Goal: Ask a question: Seek information or help from site administrators or community

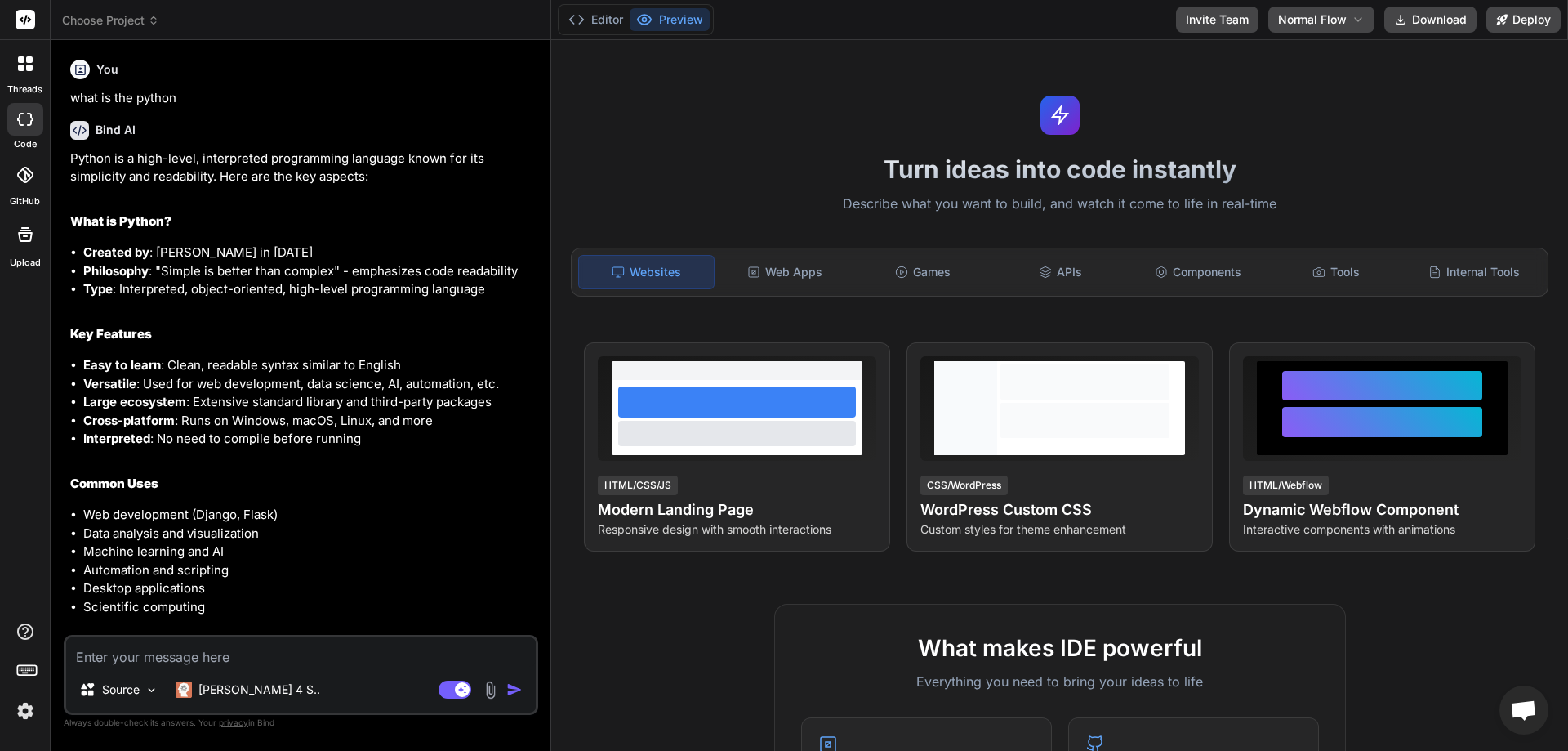
click at [28, 69] on icon at bounding box center [28, 67] width 6 height 6
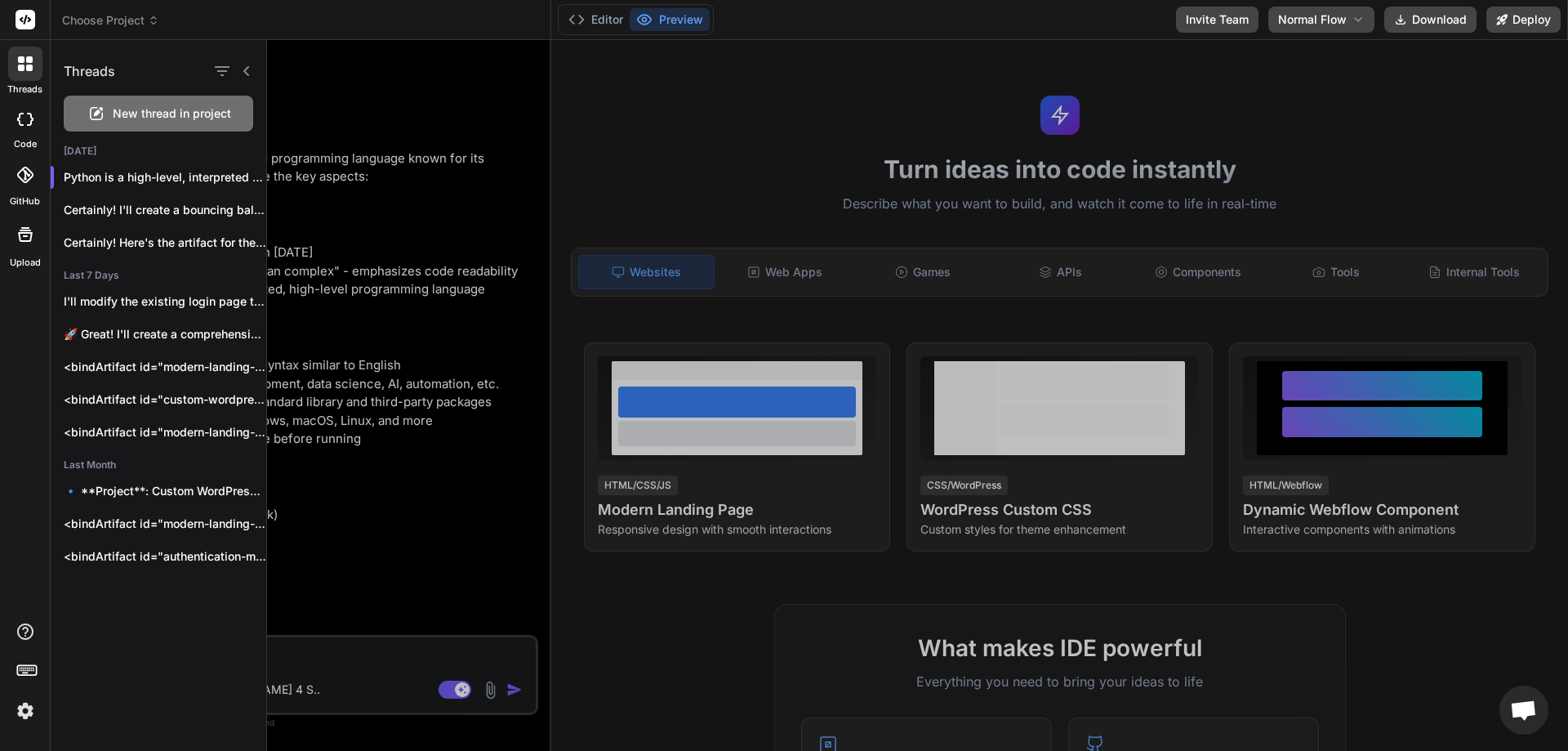
click at [152, 107] on span "New thread in project" at bounding box center [172, 114] width 118 height 17
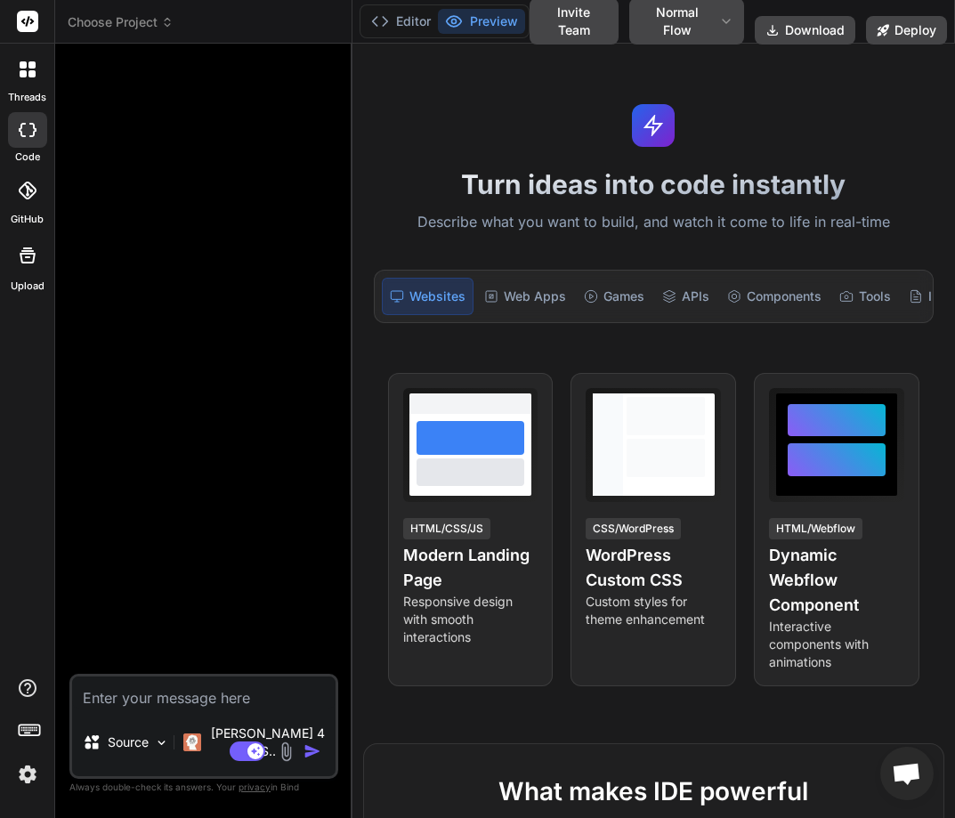
click at [23, 773] on img at bounding box center [27, 774] width 30 height 30
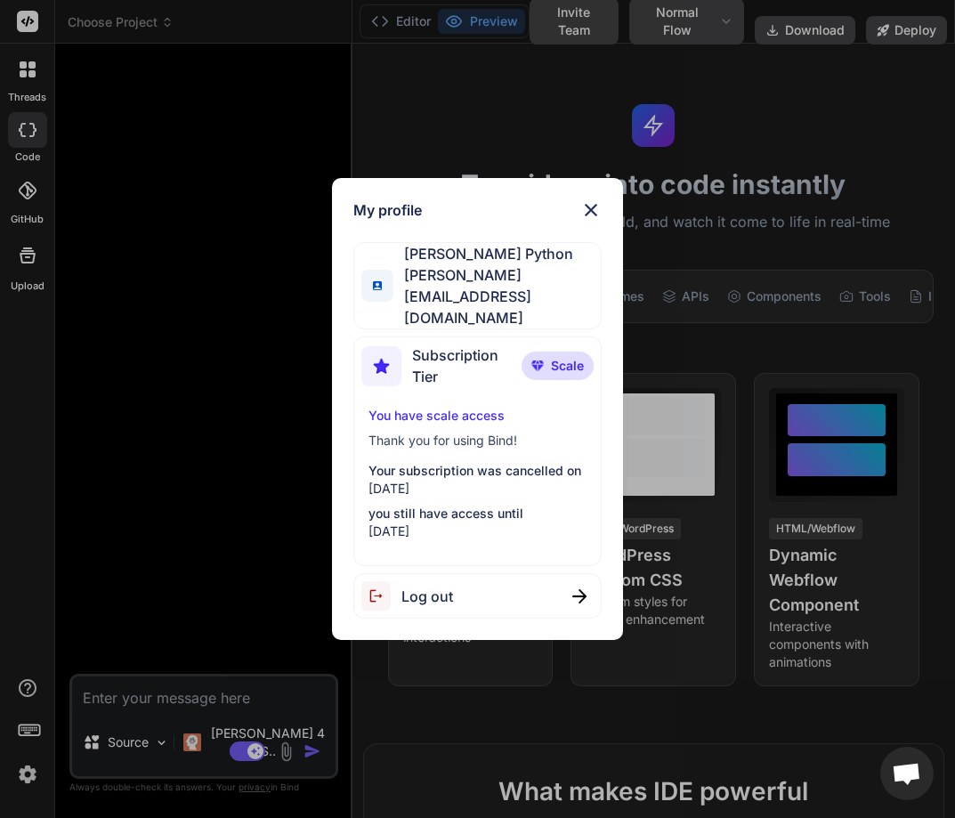
click at [591, 220] on img at bounding box center [590, 209] width 21 height 21
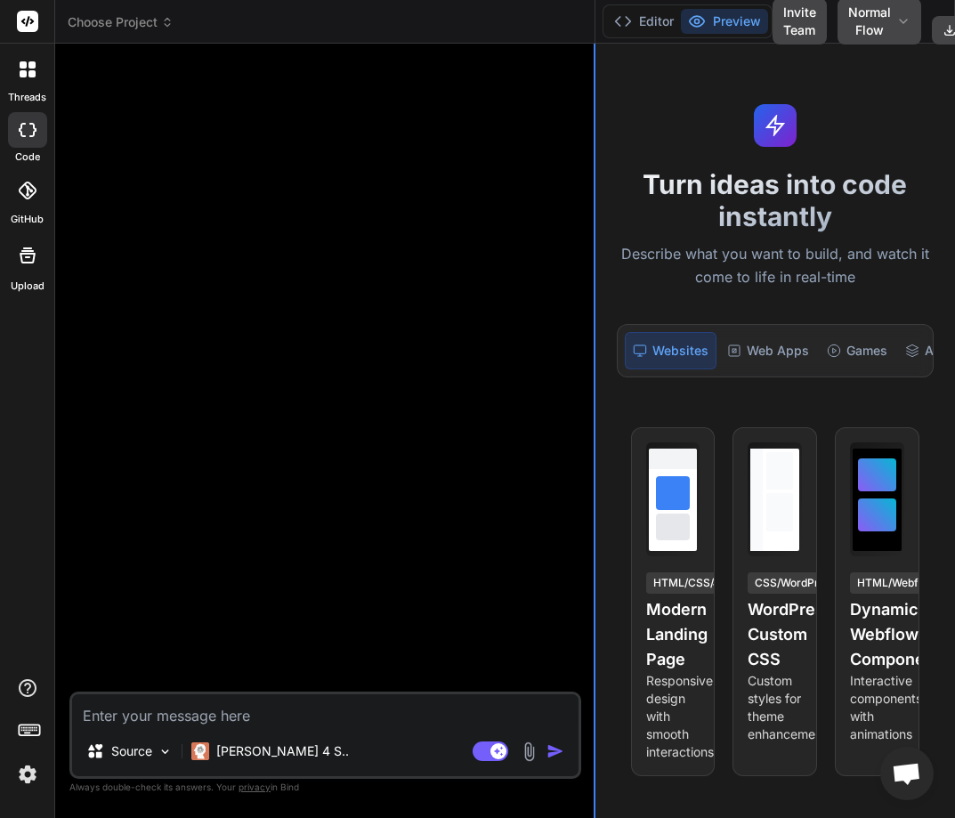
drag, startPoint x: 350, startPoint y: 319, endPoint x: 593, endPoint y: 307, distance: 244.1
click at [593, 307] on div at bounding box center [594, 431] width 2 height 774
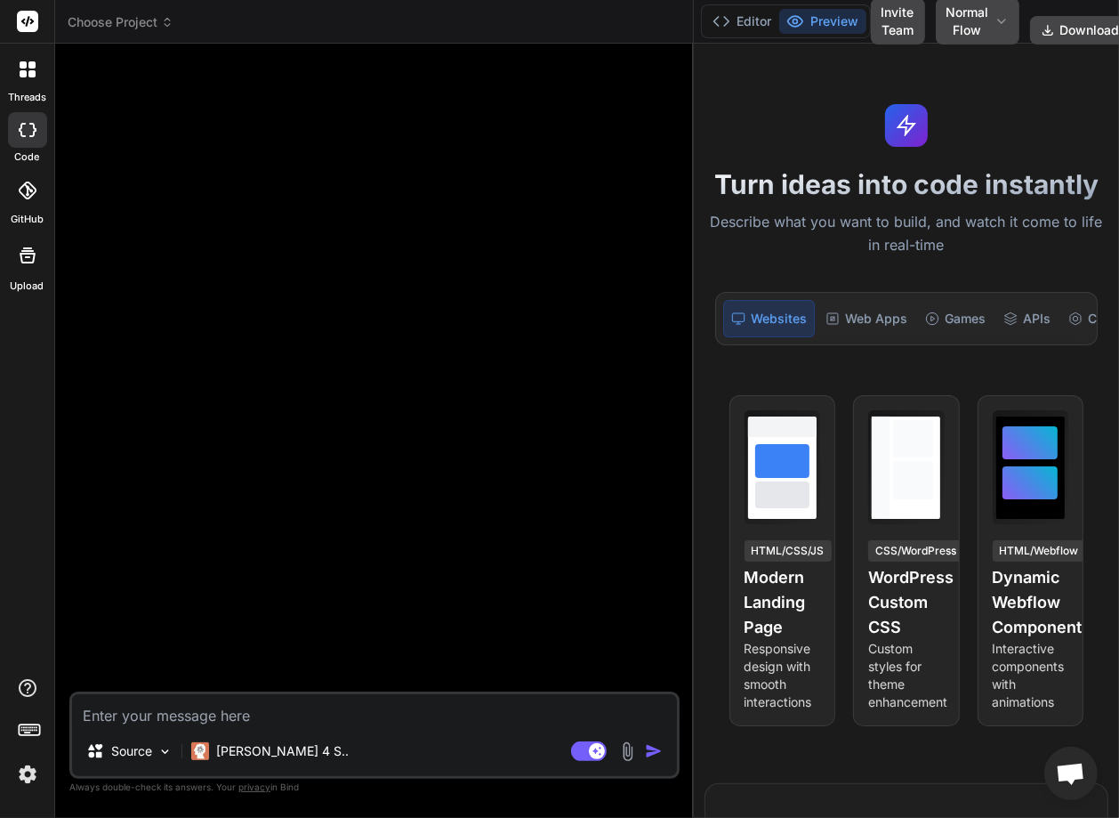
type textarea "x"
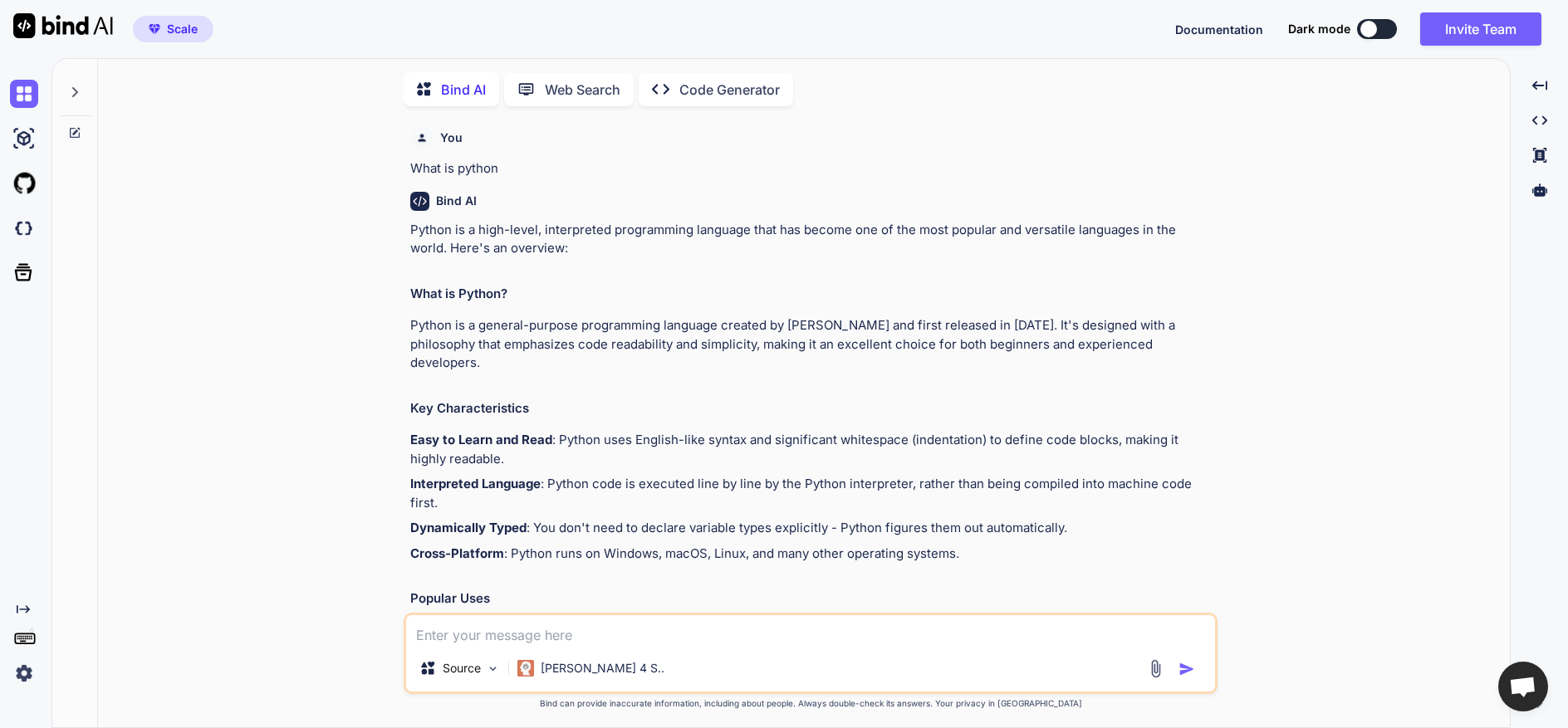
type textarea "x"
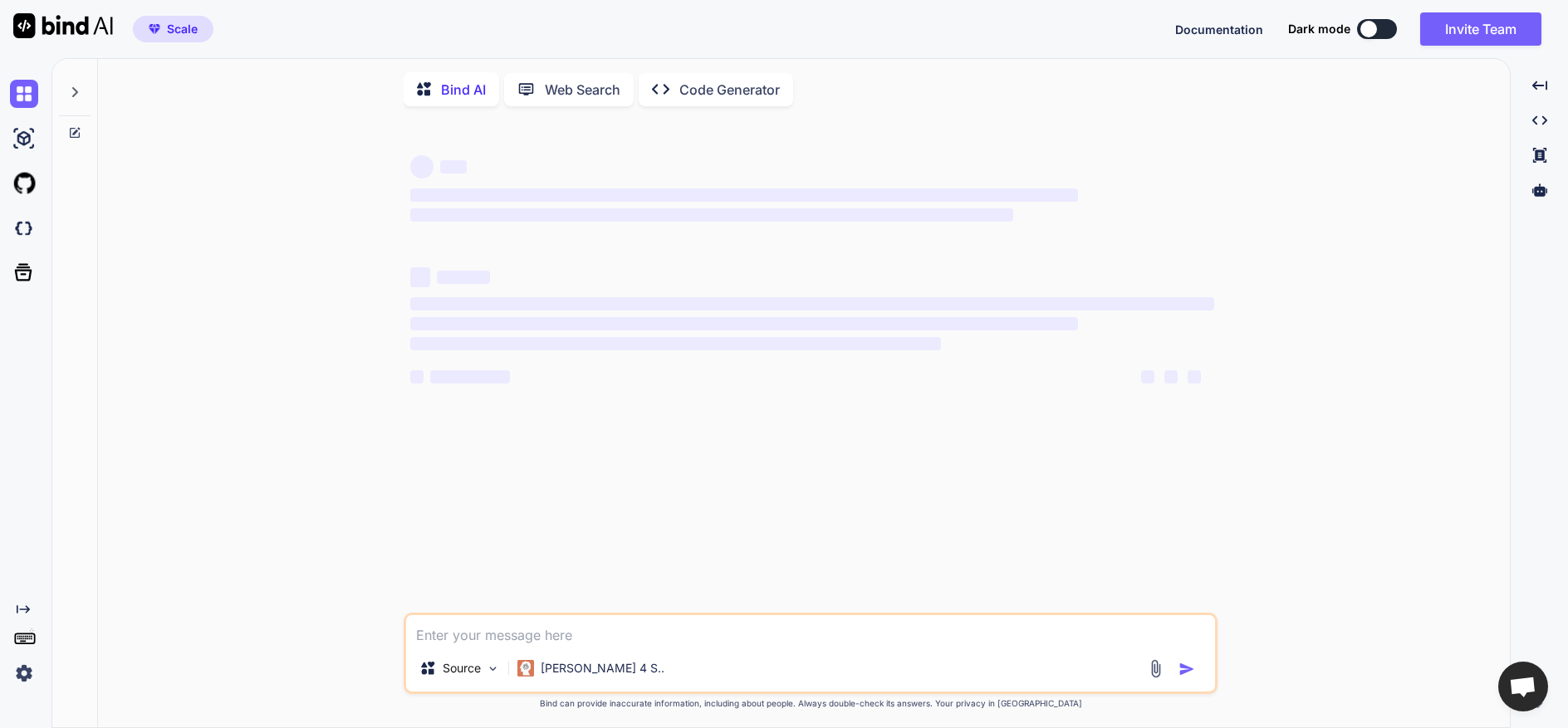
type textarea "x"
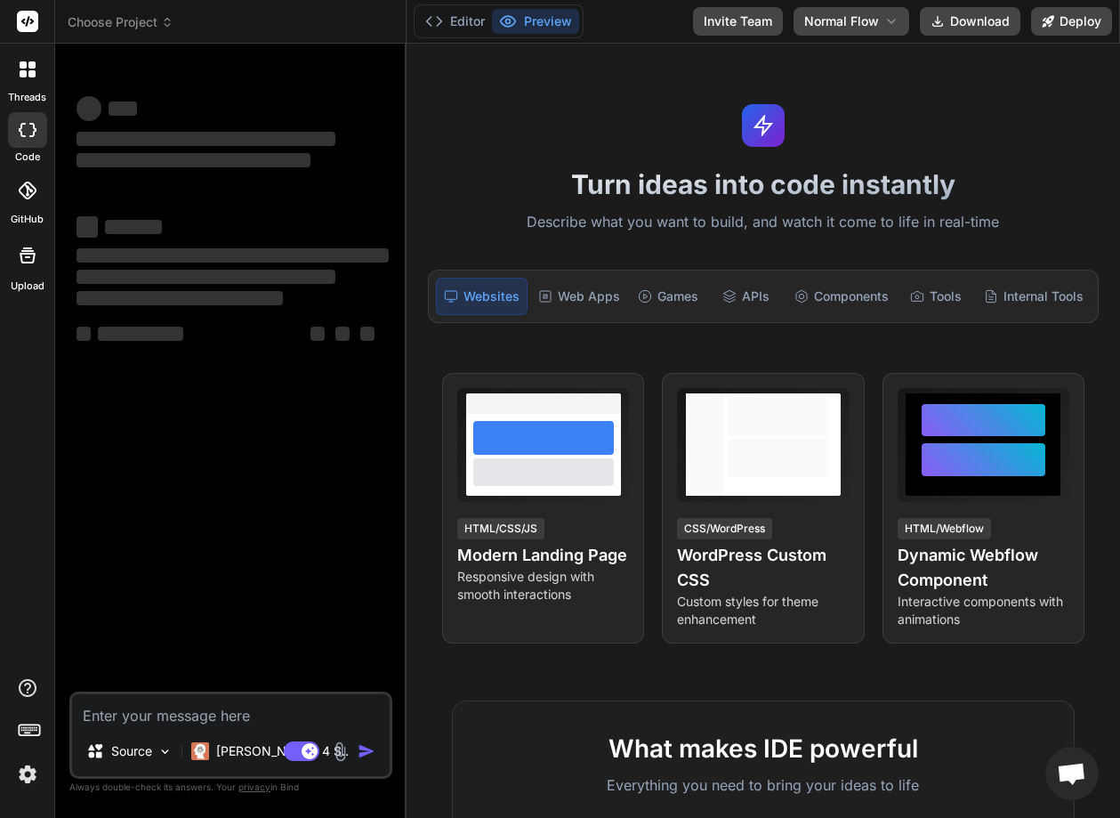
type textarea "x"
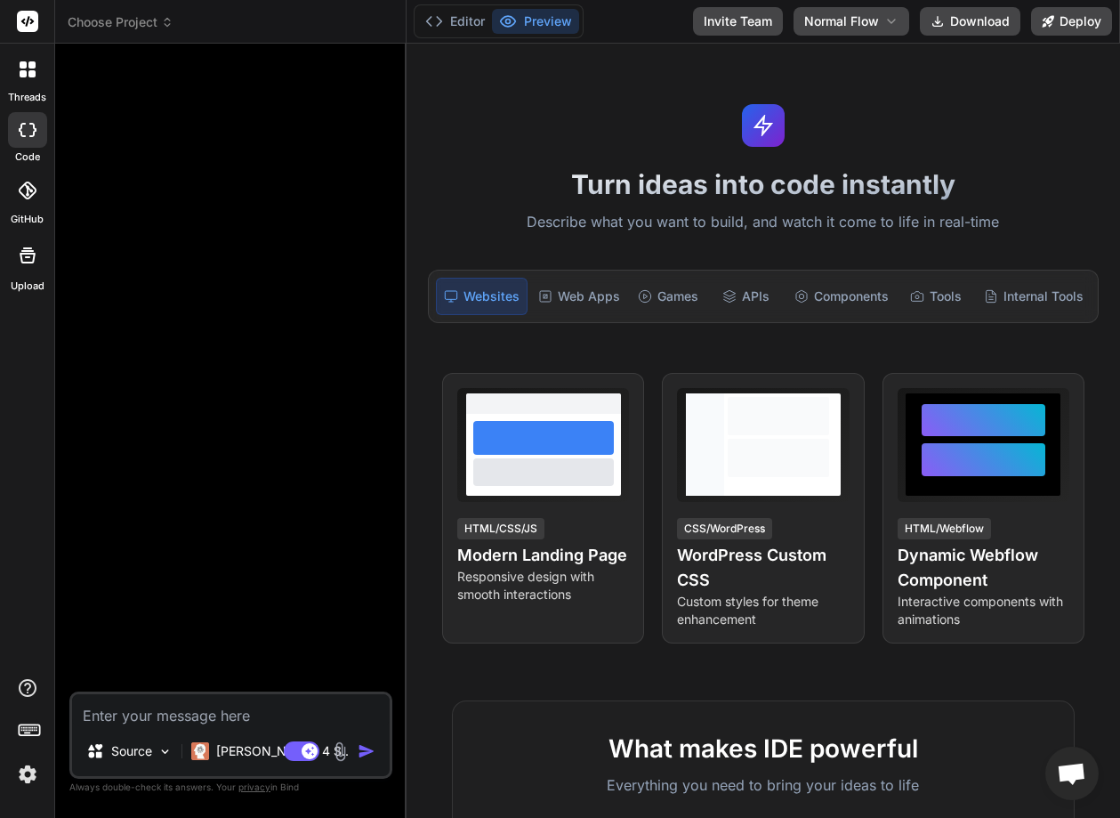
click at [266, 721] on textarea at bounding box center [231, 710] width 318 height 32
type textarea "C"
type textarea "x"
type textarea "Cr"
type textarea "x"
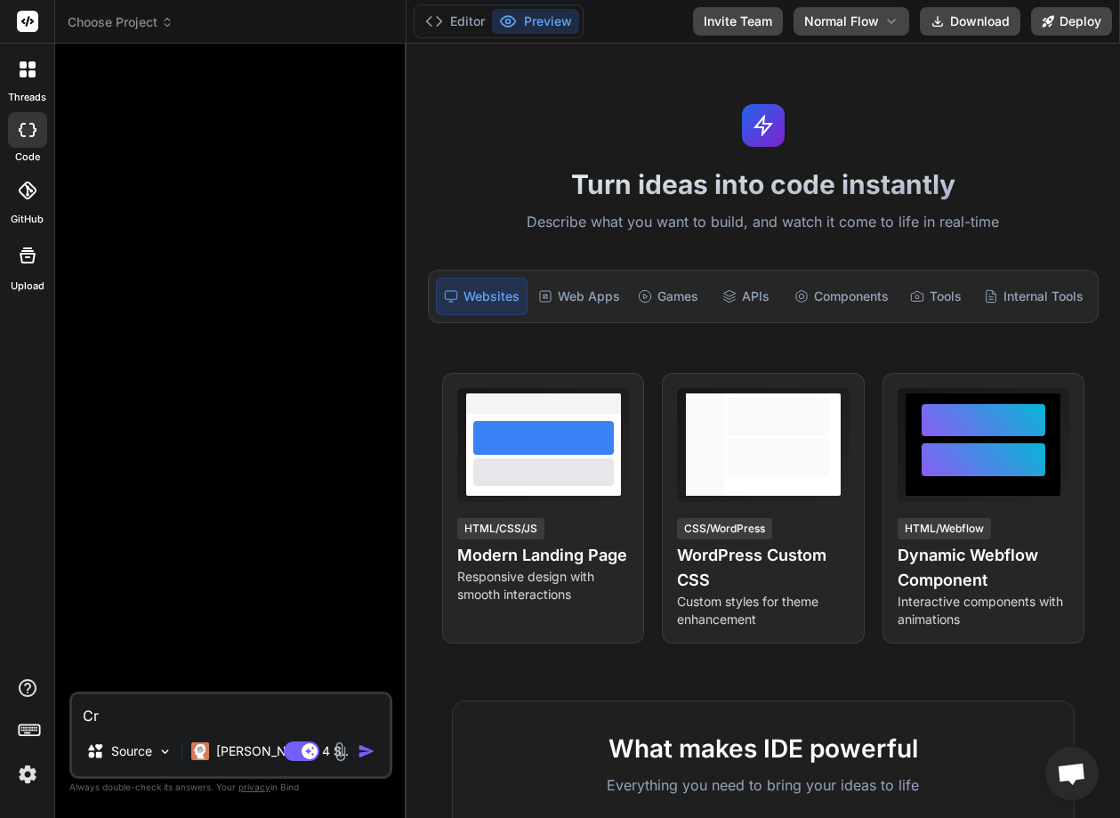
type textarea "Cre"
type textarea "x"
type textarea "Crea"
type textarea "x"
type textarea "Creat"
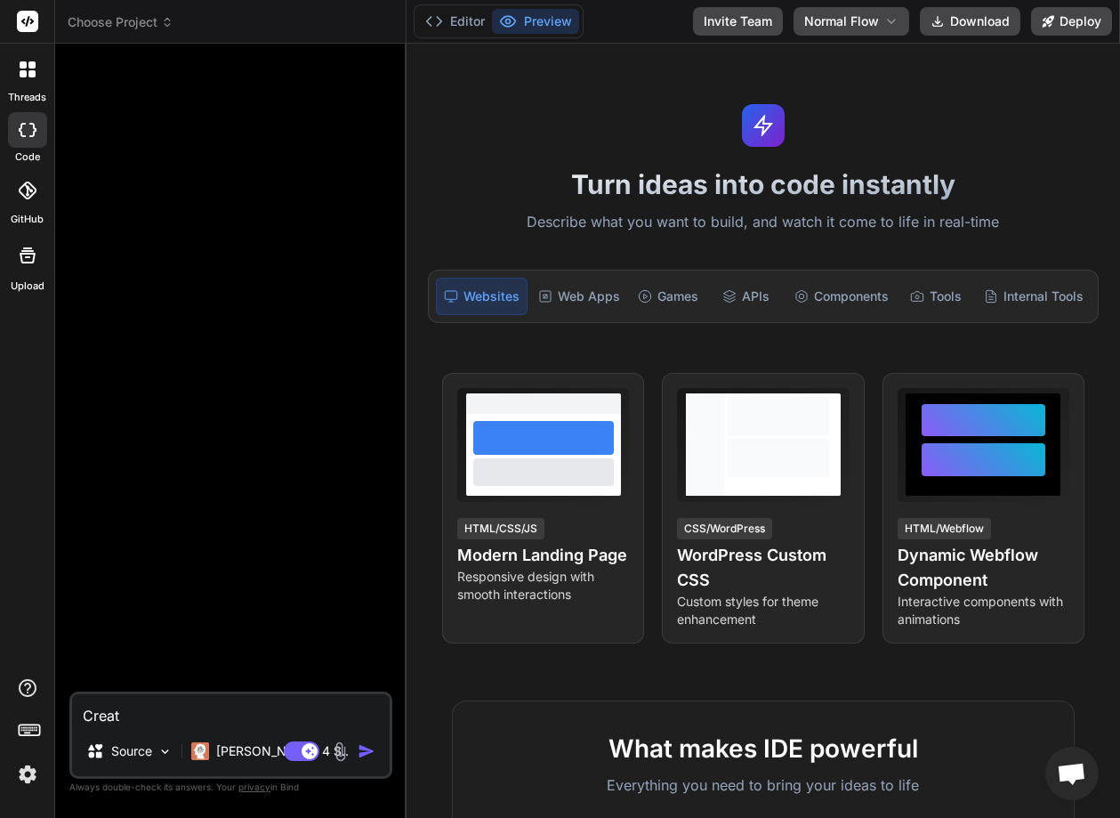
type textarea "x"
type textarea "Create"
type textarea "x"
type textarea "Create"
type textarea "x"
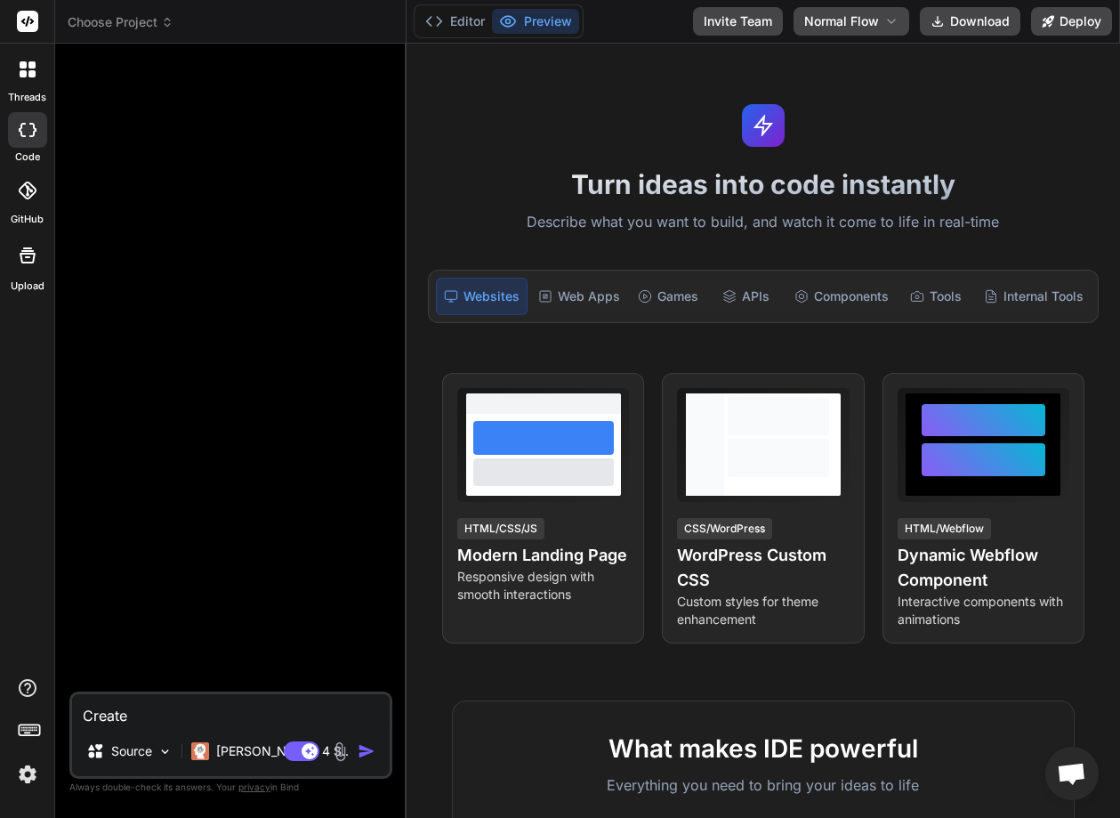
type textarea "Create a"
type textarea "x"
type textarea "Create al"
type textarea "x"
type textarea "Create alo"
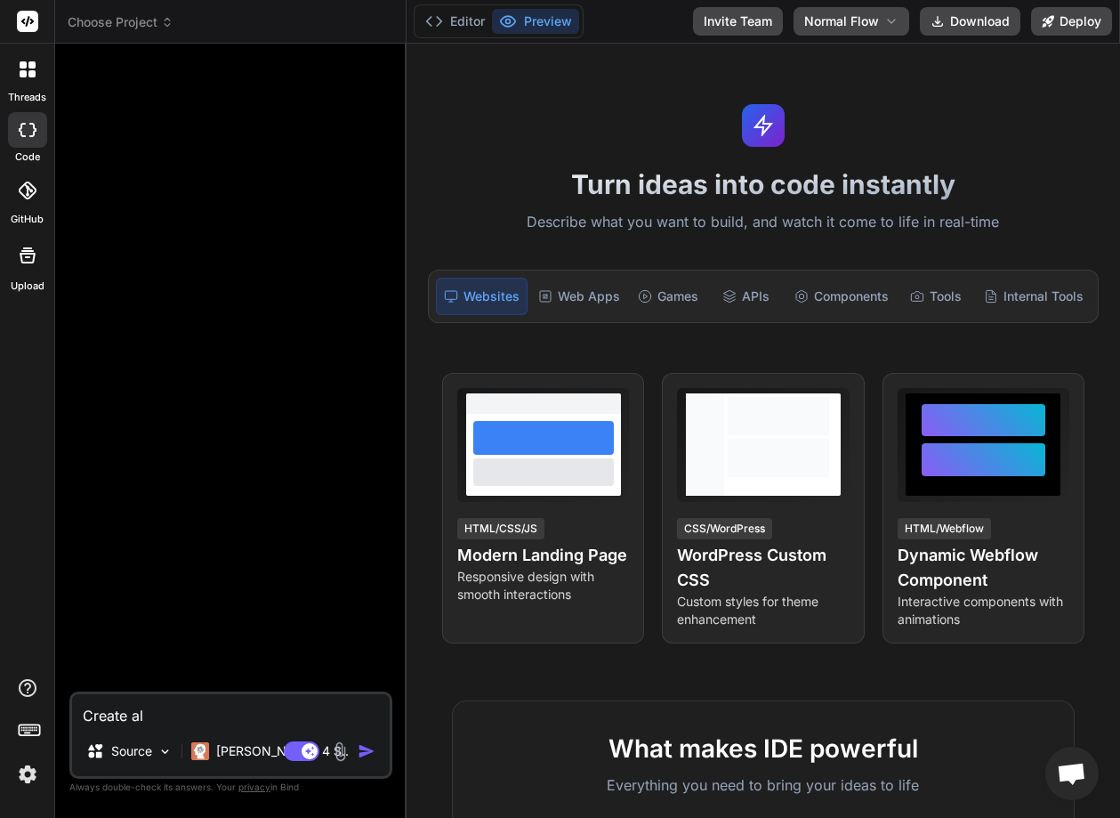
type textarea "x"
type textarea "Create alog"
type textarea "x"
type textarea "Create alogi"
type textarea "x"
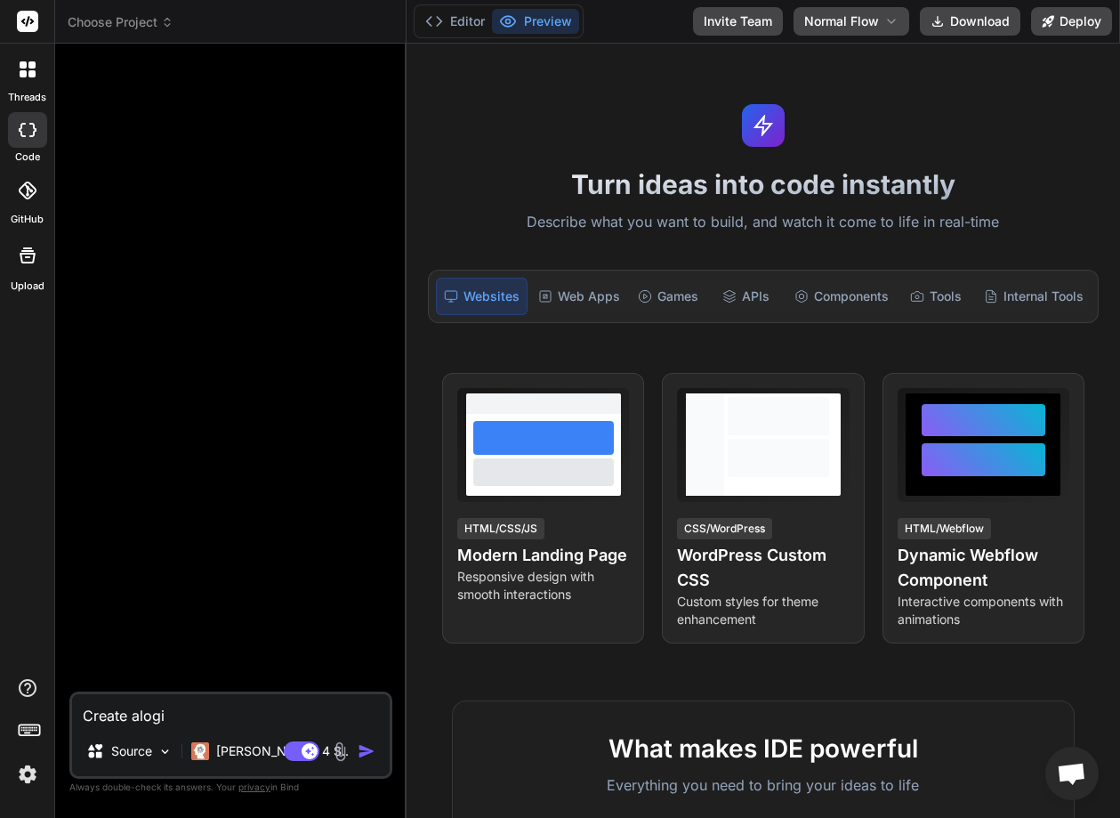
type textarea "Create alogin"
type textarea "x"
type textarea "Create alogin"
type textarea "x"
type textarea "Create alogin p"
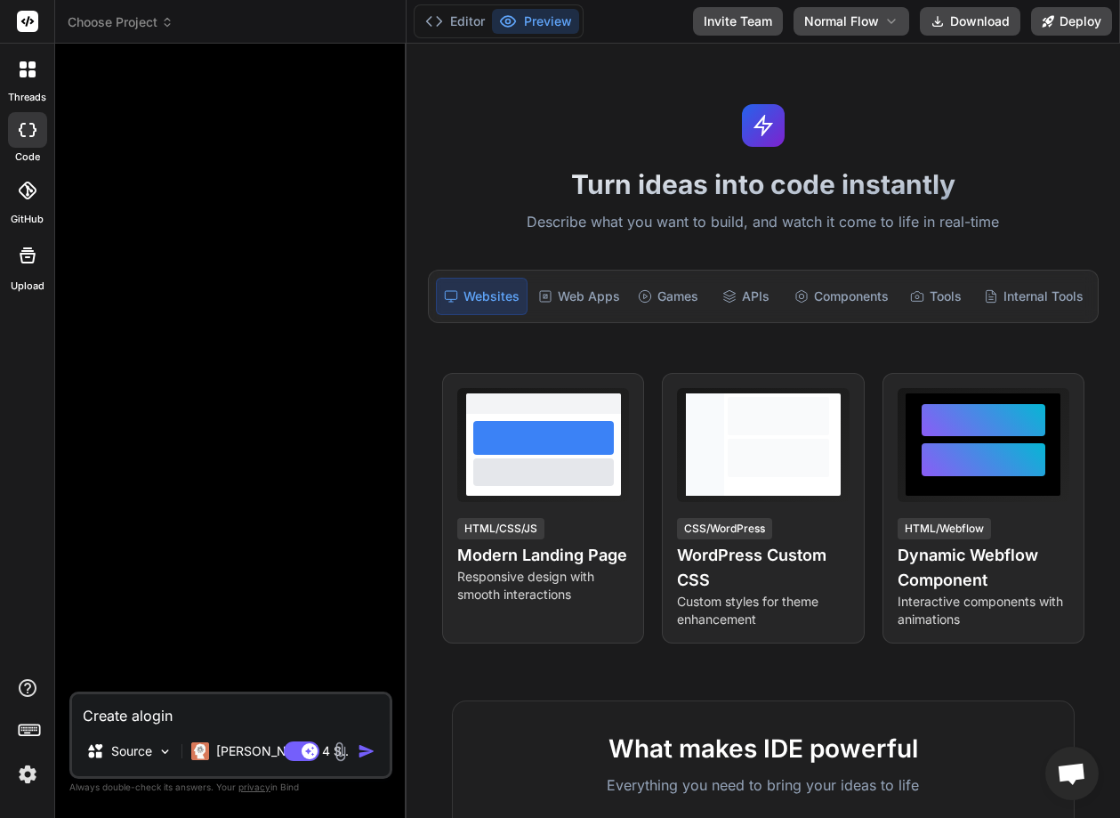
type textarea "x"
type textarea "Create alogin pa"
type textarea "x"
type textarea "Create alogin pag"
type textarea "x"
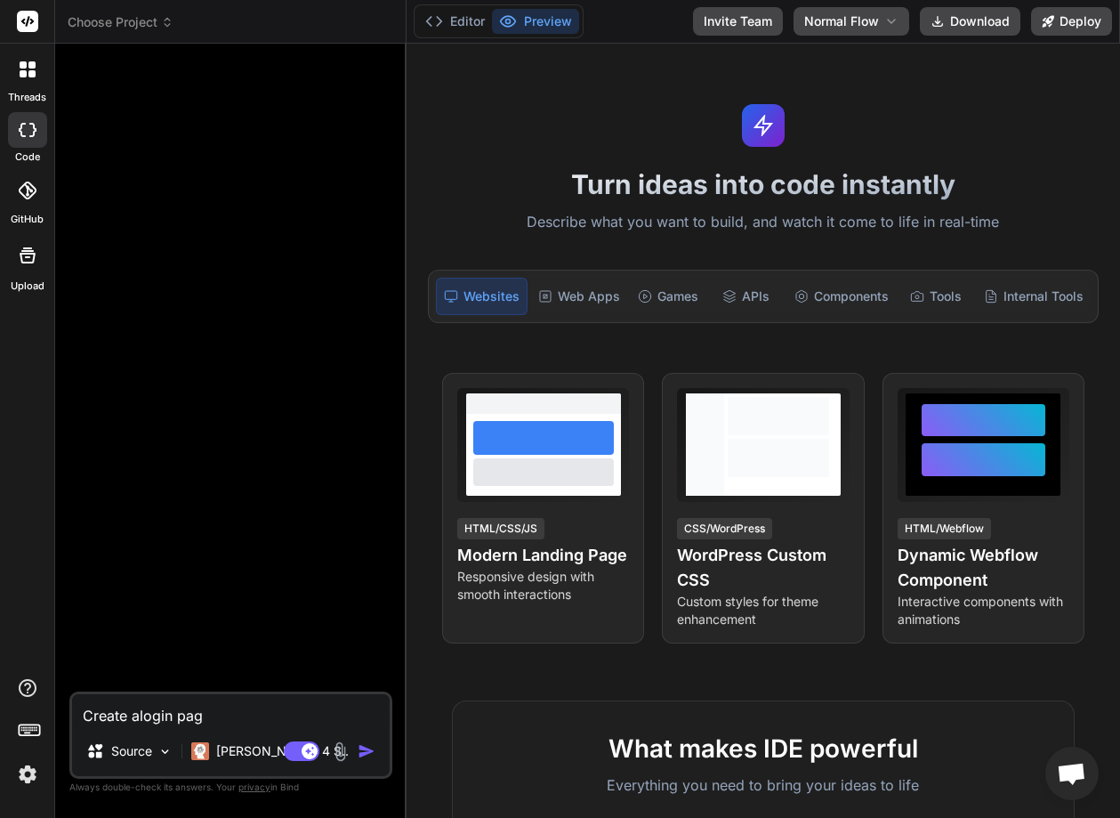
type textarea "Create alogin page"
type textarea "x"
type textarea "Create alogin page"
type textarea "x"
type textarea "Create alogin page"
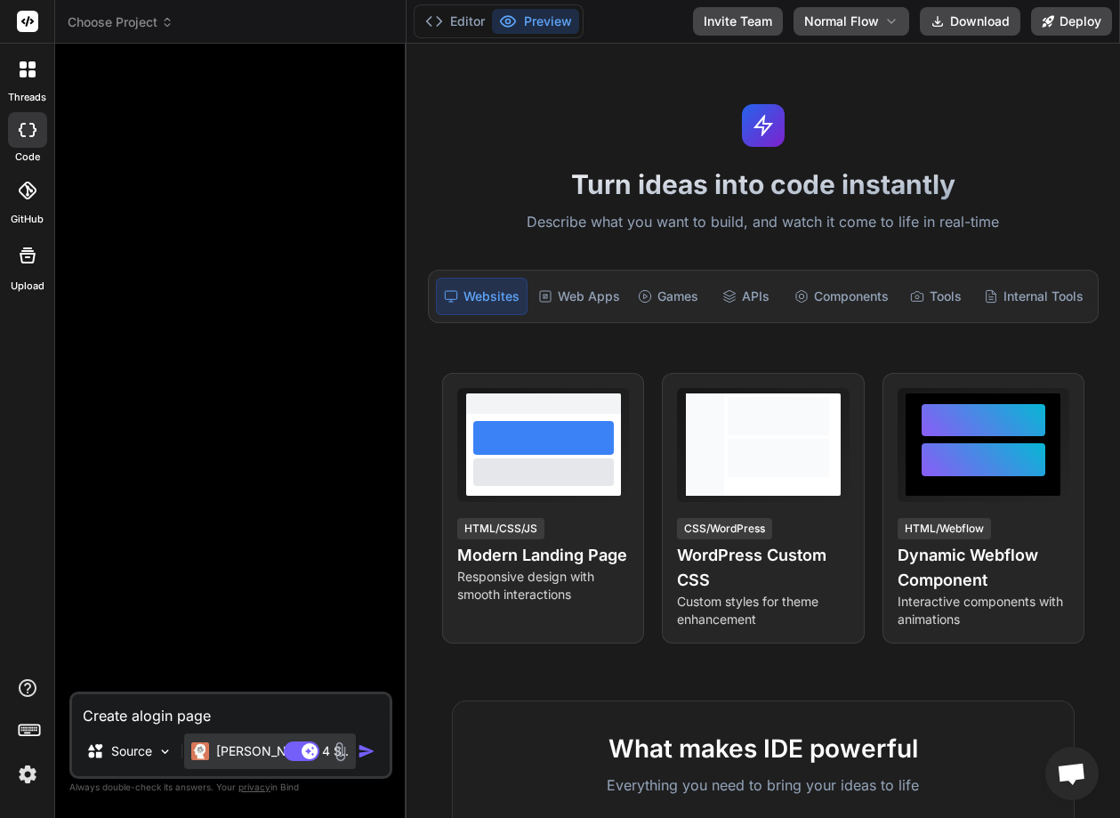
click at [238, 762] on div "[PERSON_NAME] 4 S.." at bounding box center [270, 751] width 172 height 36
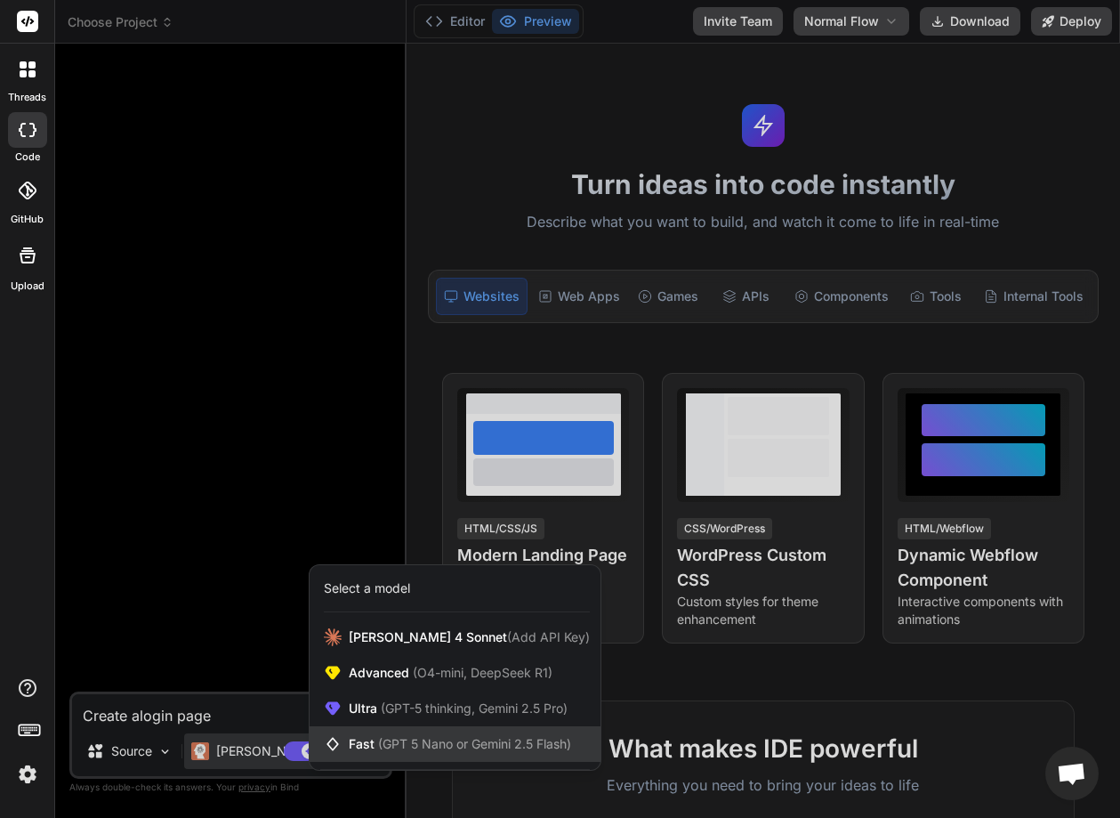
click at [399, 739] on span "(GPT 5 Nano or Gemini 2.5 Flash)" at bounding box center [474, 743] width 193 height 15
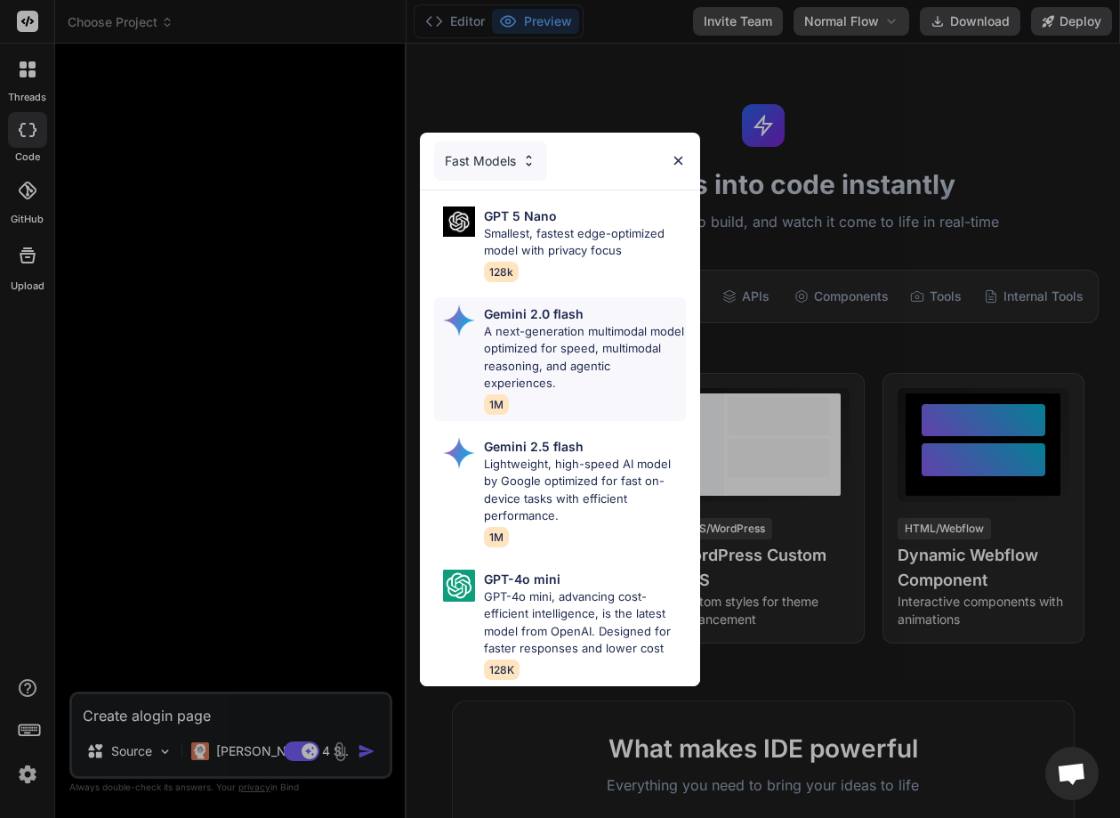
click at [525, 343] on p "A next-generation multimodal model optimized for speed, multimodal reasoning, a…" at bounding box center [585, 357] width 202 height 69
type textarea "x"
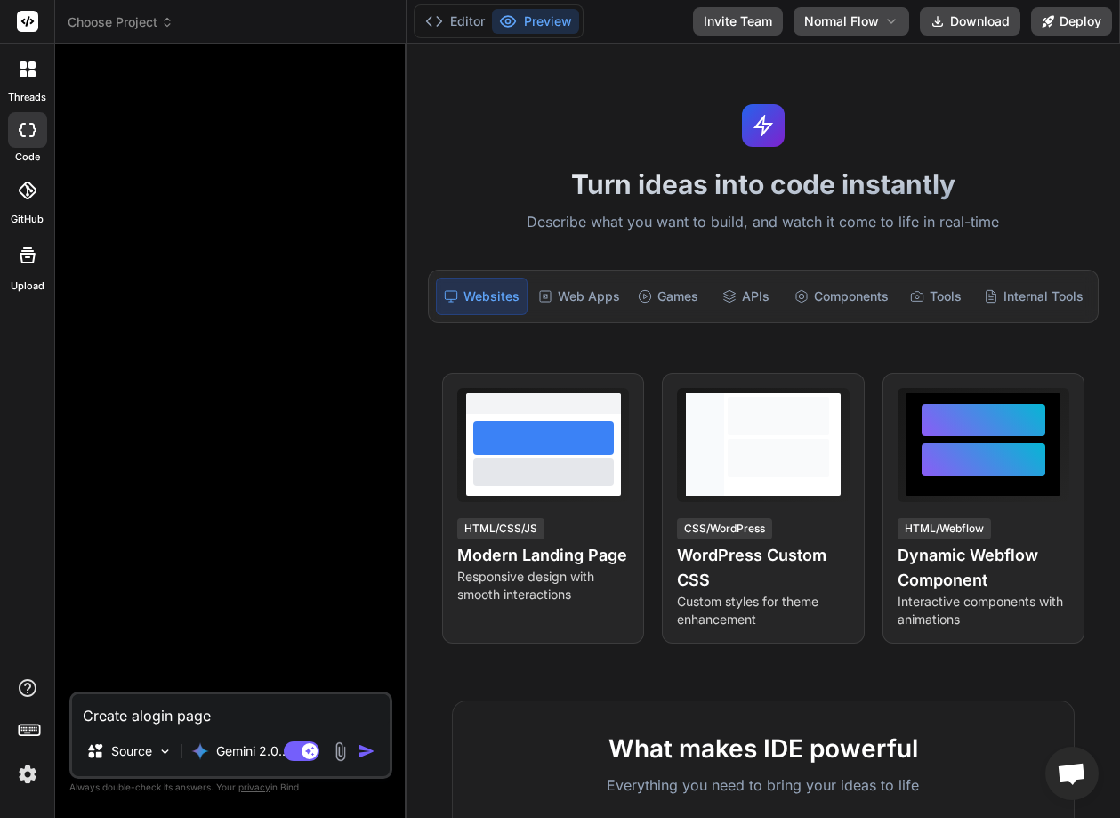
click at [230, 708] on textarea "Create alogin page" at bounding box center [231, 710] width 318 height 32
type textarea "Create alogin page i"
type textarea "x"
type textarea "Create alogin page in"
type textarea "x"
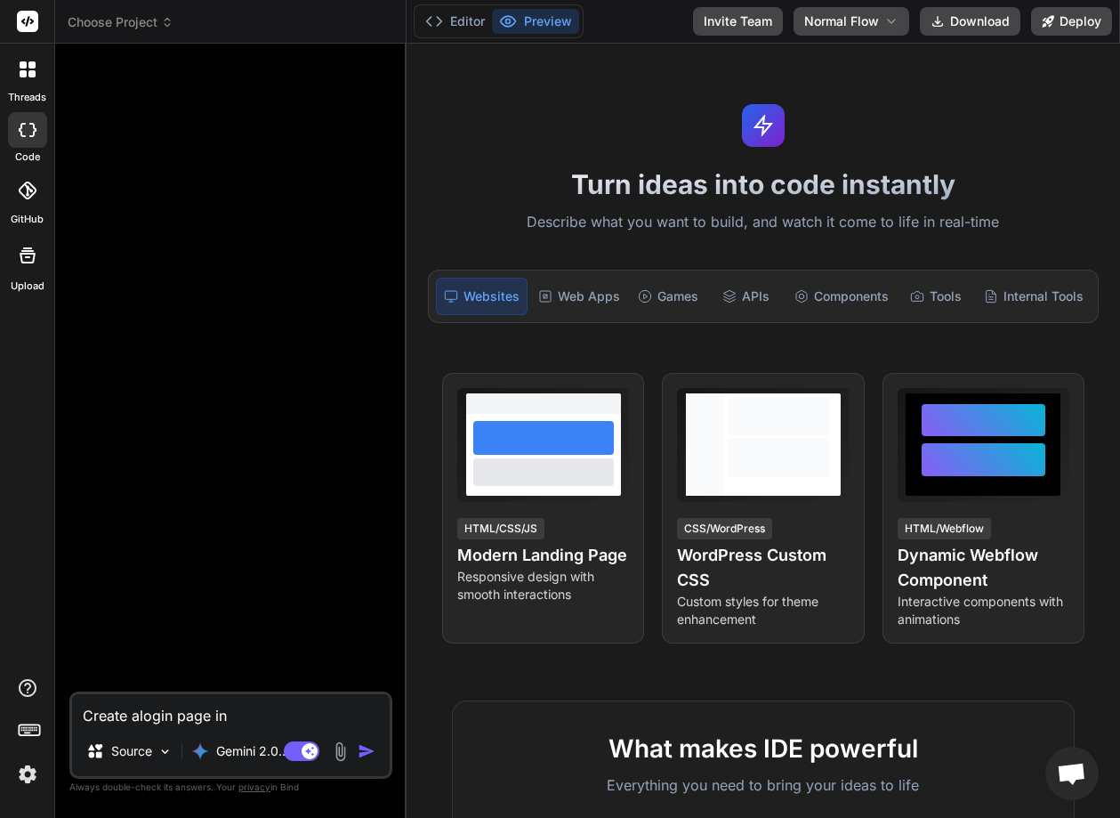
type textarea "Create alogin page in"
type textarea "x"
type textarea "Create alogin page in t"
type textarea "x"
type textarea "Create alogin page in te"
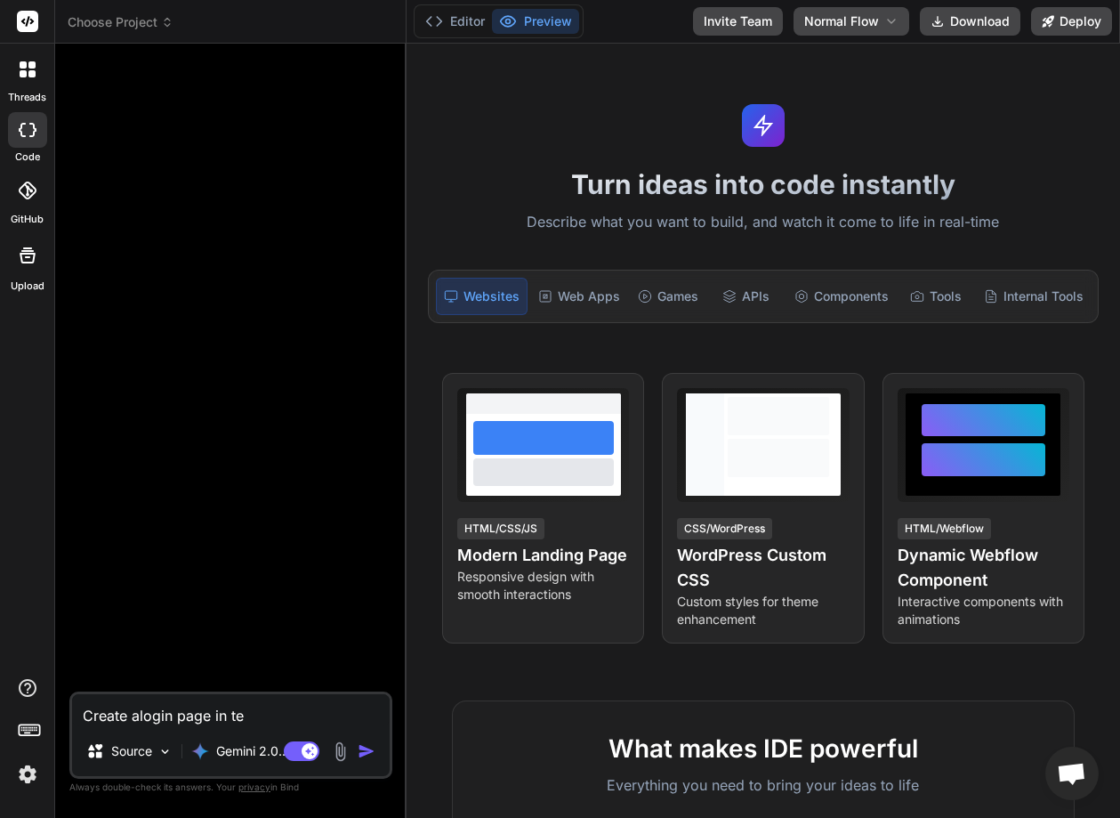
type textarea "x"
type textarea "Create alogin page in t"
type textarea "x"
type textarea "Create alogin page in"
type textarea "x"
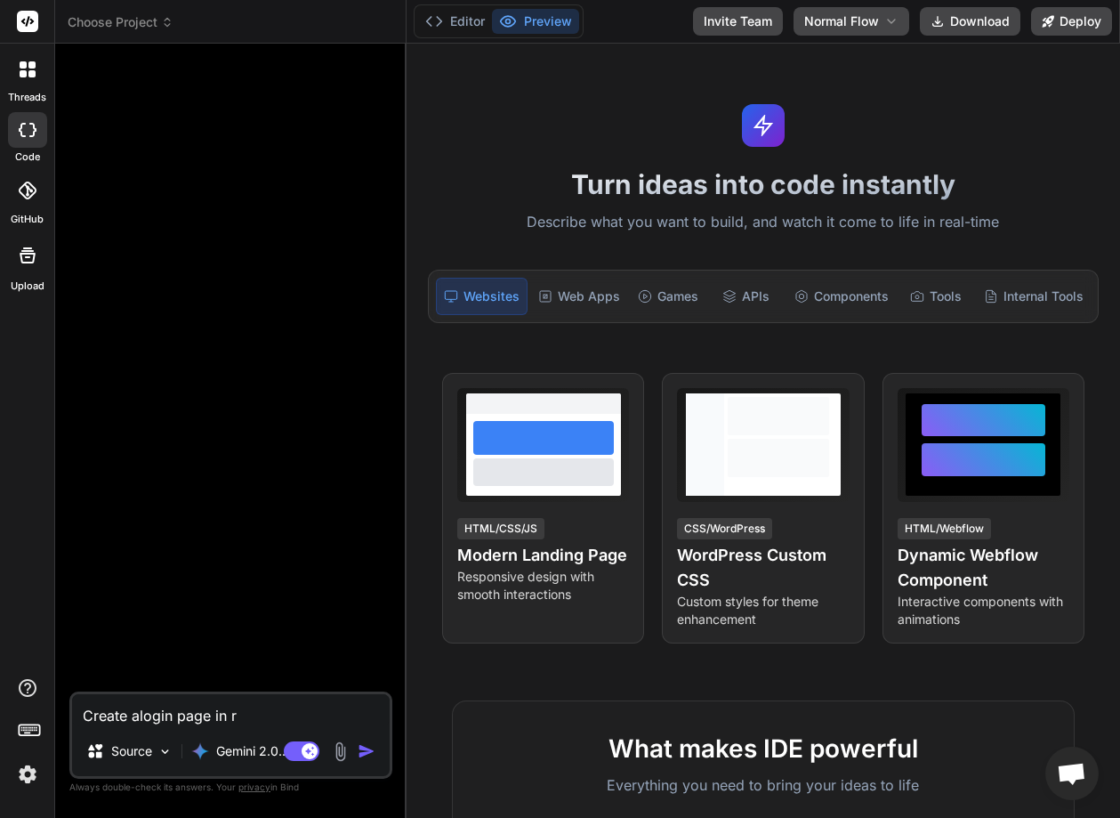
type textarea "Create alogin page in re"
type textarea "x"
type textarea "Create alogin page in rea"
type textarea "x"
type textarea "Create alogin page in reac"
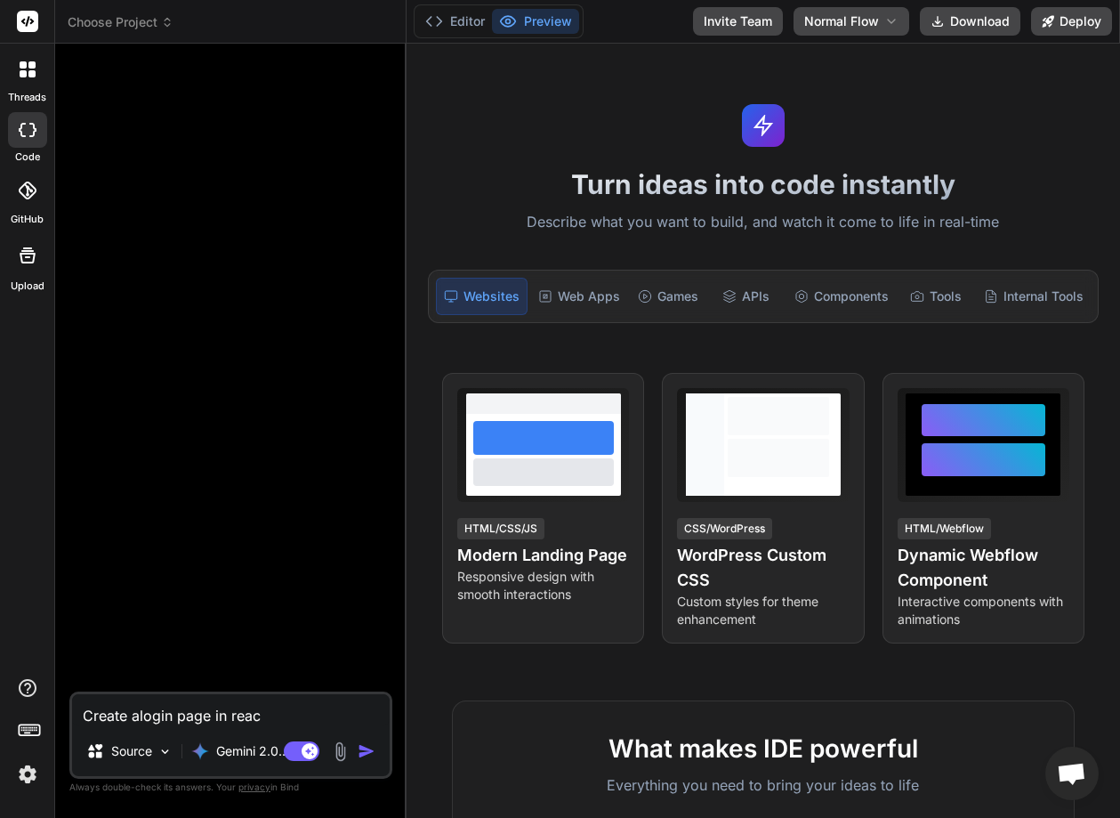
type textarea "x"
type textarea "Create alogin page in reactc"
type textarea "x"
type textarea "Create alogin page in reactc"
type textarea "x"
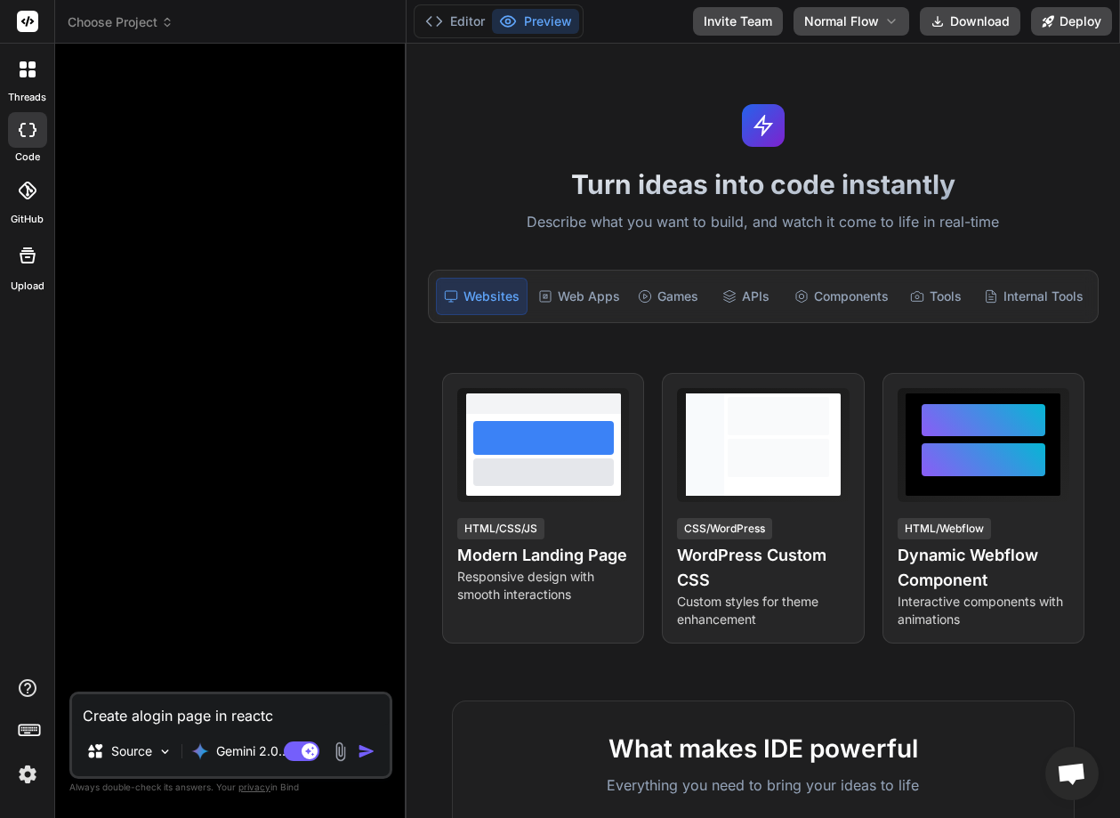
type textarea "Create alogin page in reactc j"
type textarea "x"
type textarea "Create alogin page in reactc js"
type textarea "x"
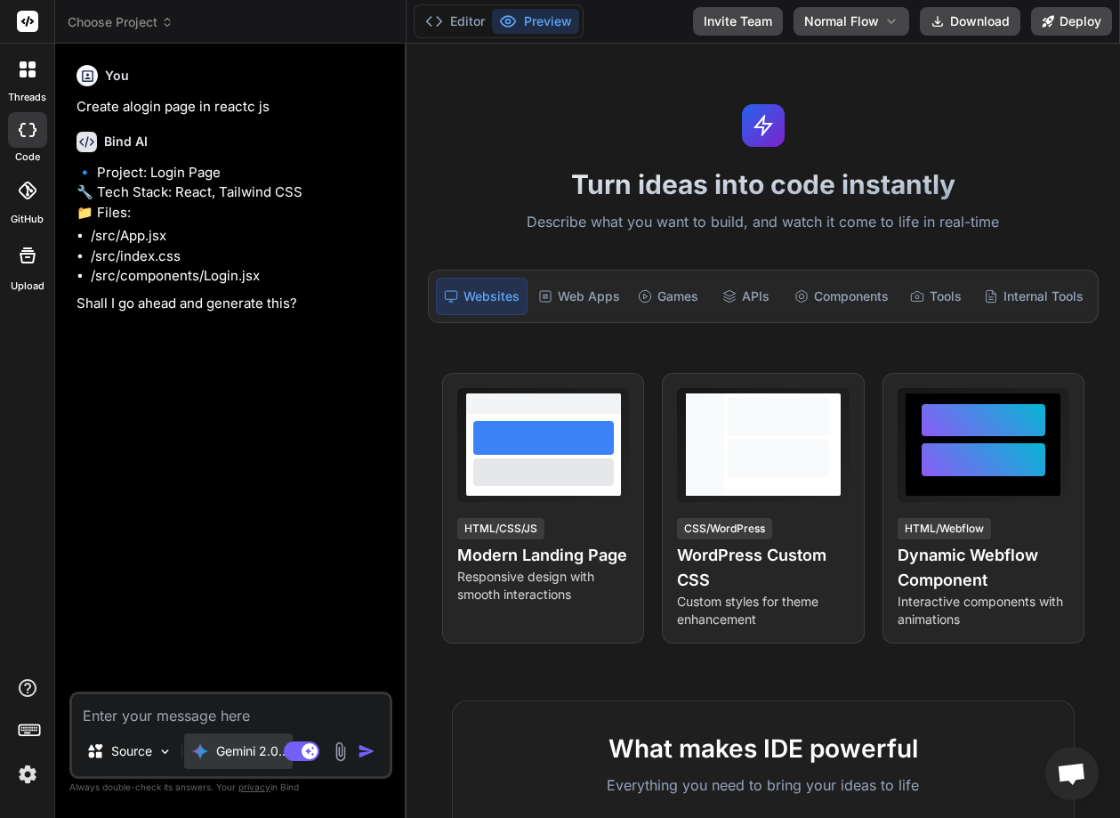
click at [244, 759] on p "Gemini 2.0.." at bounding box center [250, 751] width 69 height 18
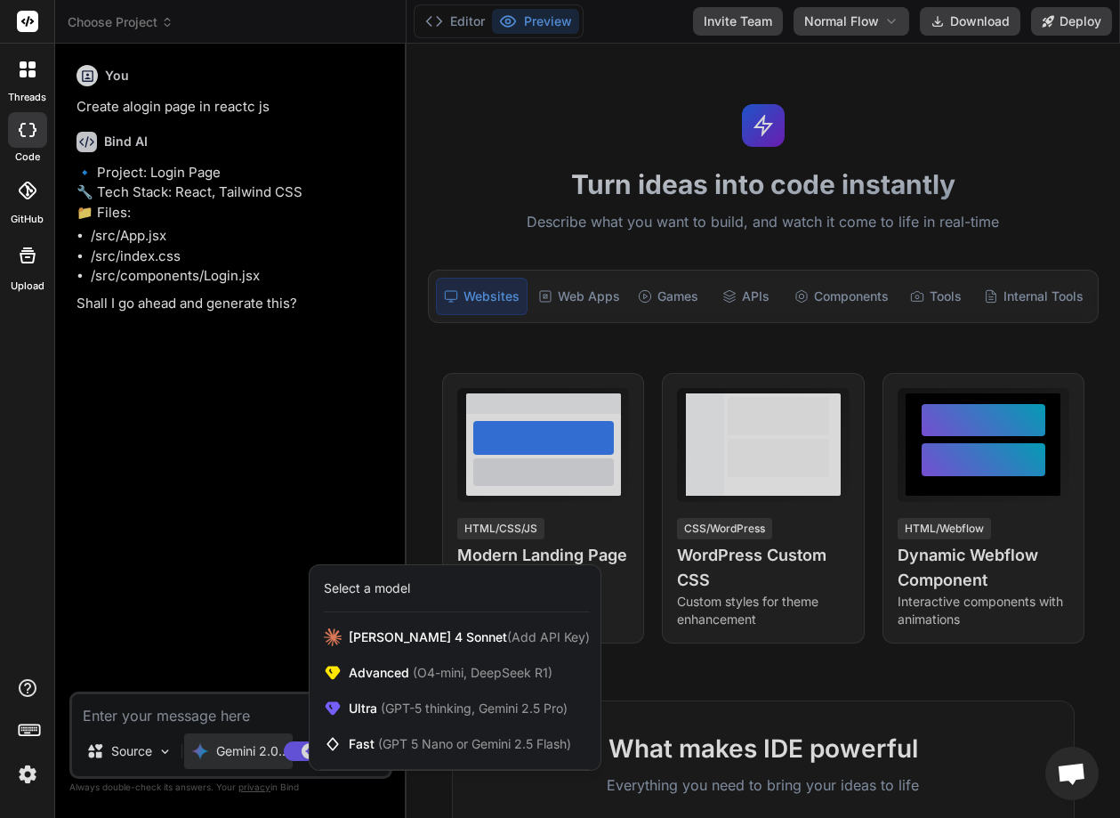
click at [166, 539] on div at bounding box center [560, 409] width 1120 height 818
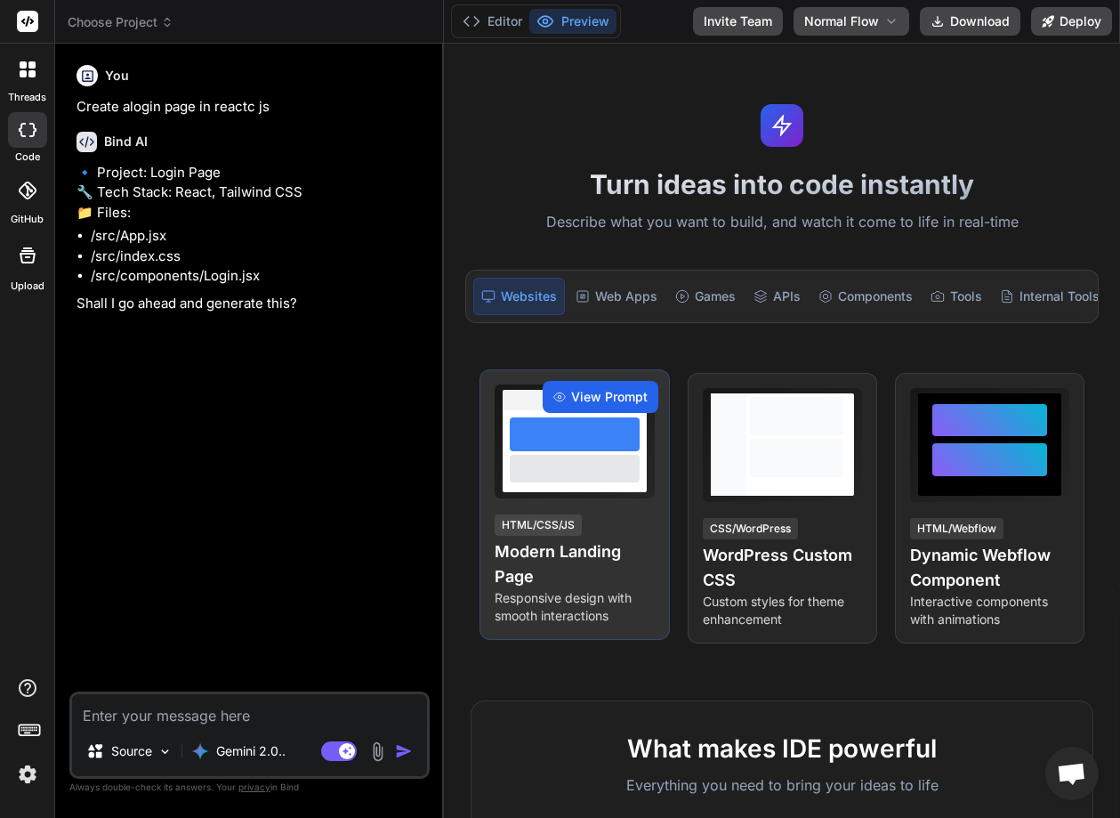
type textarea "x"
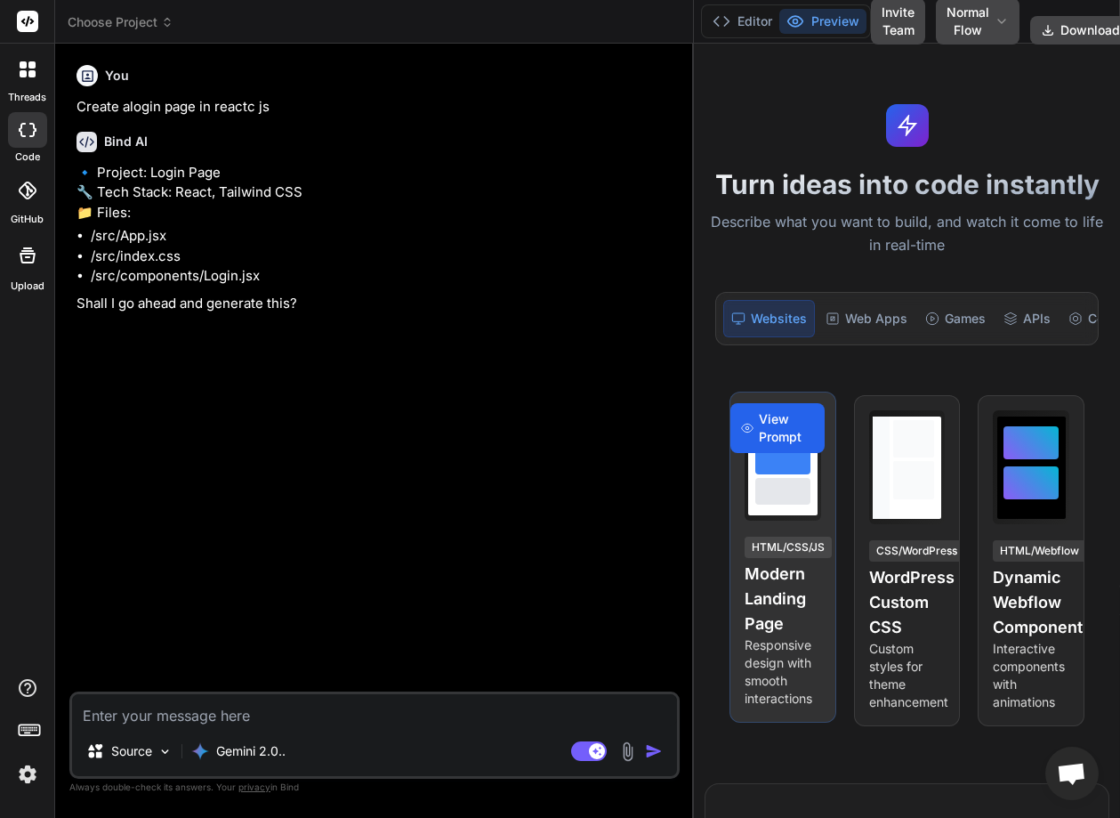
drag, startPoint x: 405, startPoint y: 469, endPoint x: 771, endPoint y: 457, distance: 366.8
click at [771, 457] on div "Choose Project Created with Pixso. Bind AI Web Search Created with Pixso. Code …" at bounding box center [587, 409] width 1065 height 818
